Goal: Task Accomplishment & Management: Use online tool/utility

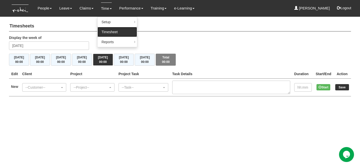
click at [110, 35] on link "Timesheet" at bounding box center [118, 32] width 40 height 10
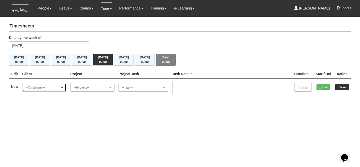
click at [60, 88] on div "--Customer--" at bounding box center [43, 87] width 35 height 5
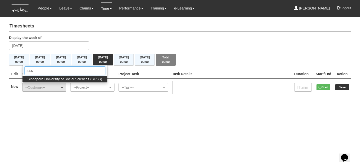
type input "suss"
click at [61, 79] on span "Singapore University of Social Sciences (SUSS)" at bounding box center [65, 79] width 75 height 5
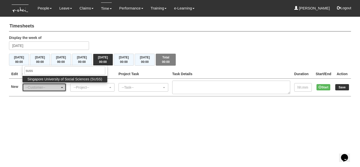
select select "457"
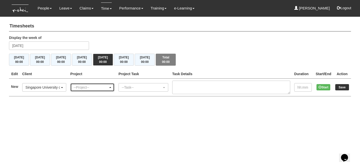
click at [83, 86] on div "--Project--" at bounding box center [91, 87] width 35 height 5
